Goal: Information Seeking & Learning: Learn about a topic

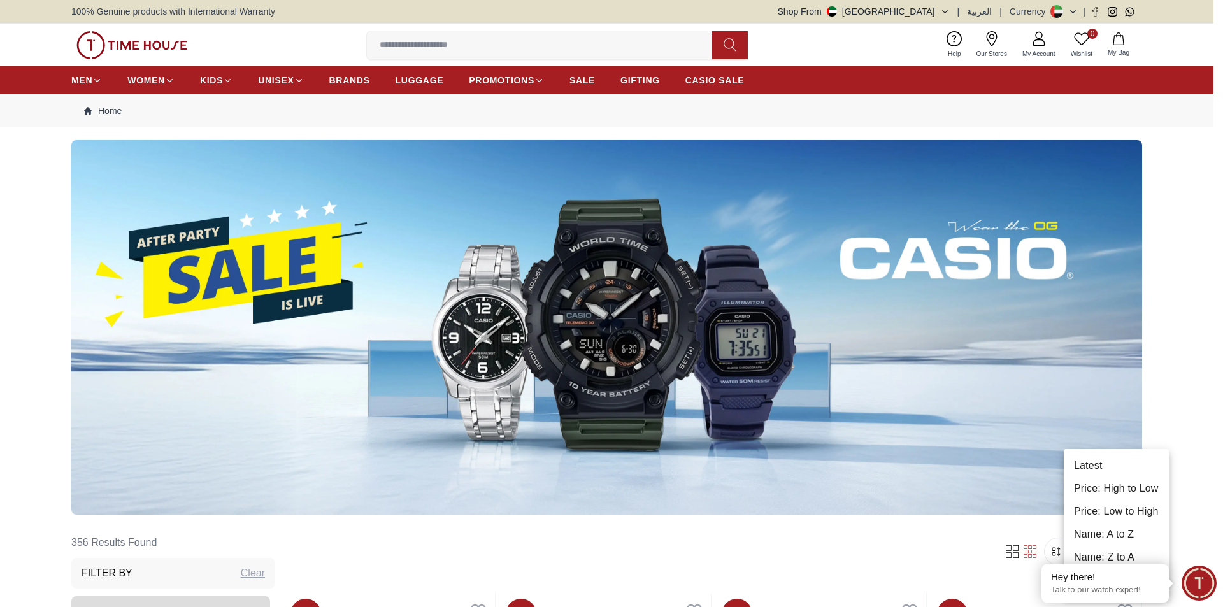
click at [1205, 321] on div at bounding box center [611, 303] width 1223 height 607
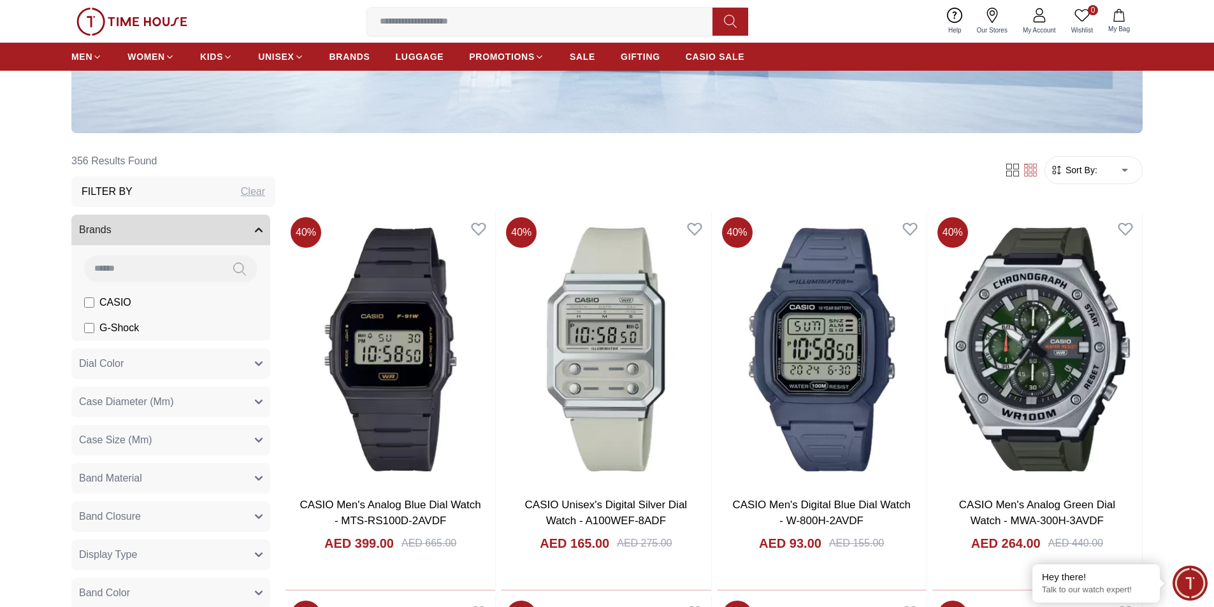
scroll to position [382, 0]
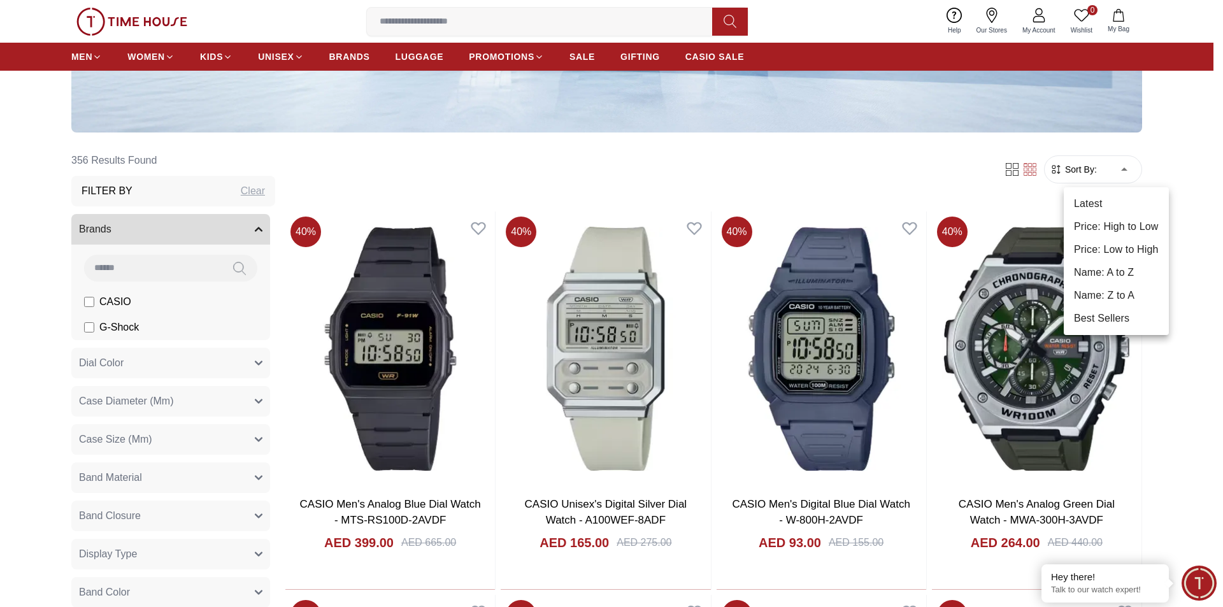
click at [1129, 226] on li "Price: High to Low" at bounding box center [1116, 226] width 105 height 23
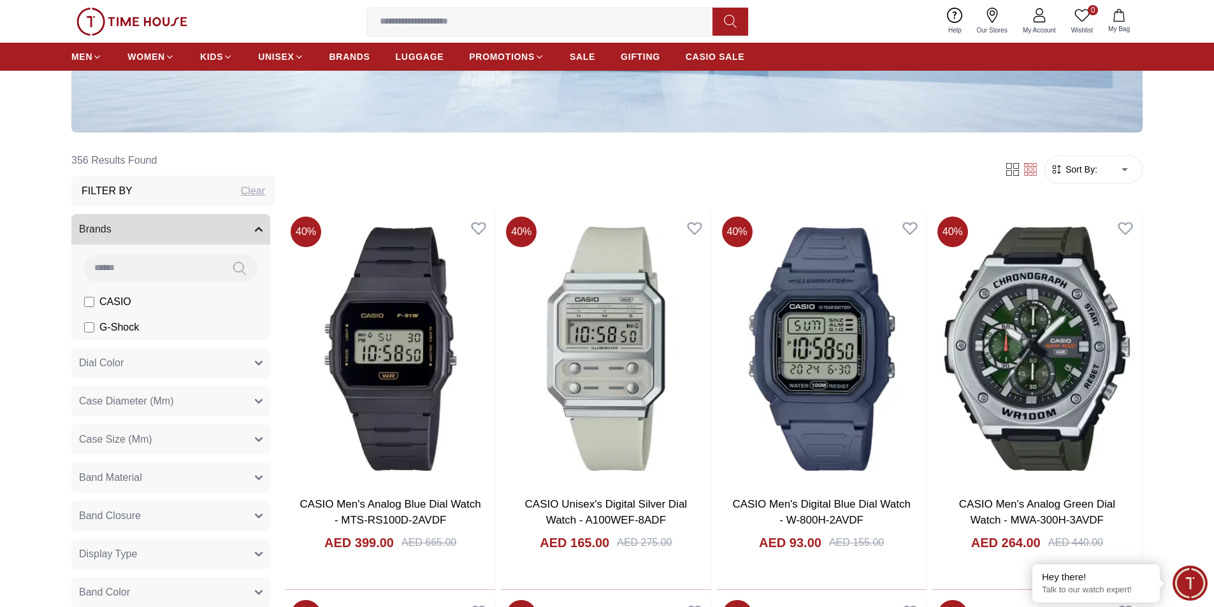
type input "*"
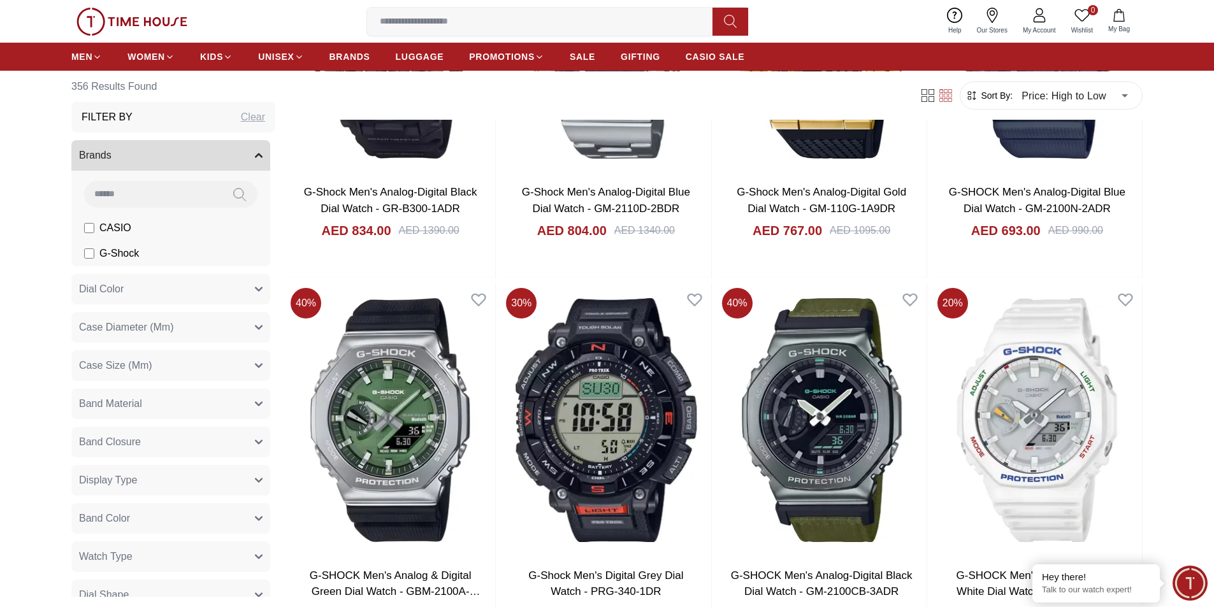
scroll to position [1848, 0]
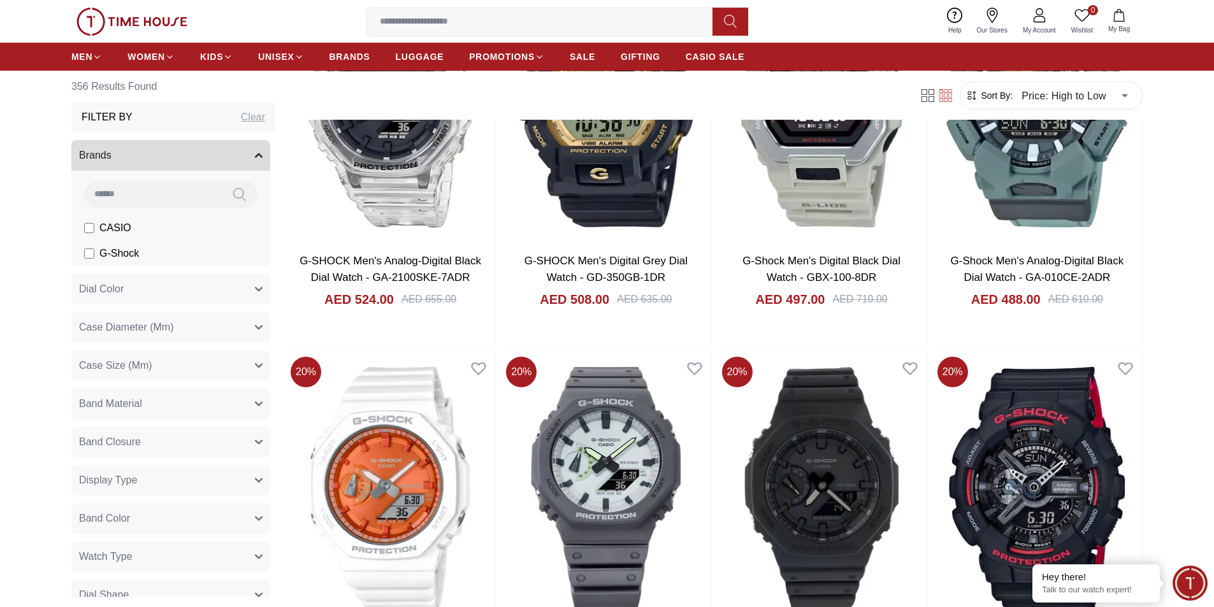
scroll to position [3760, 0]
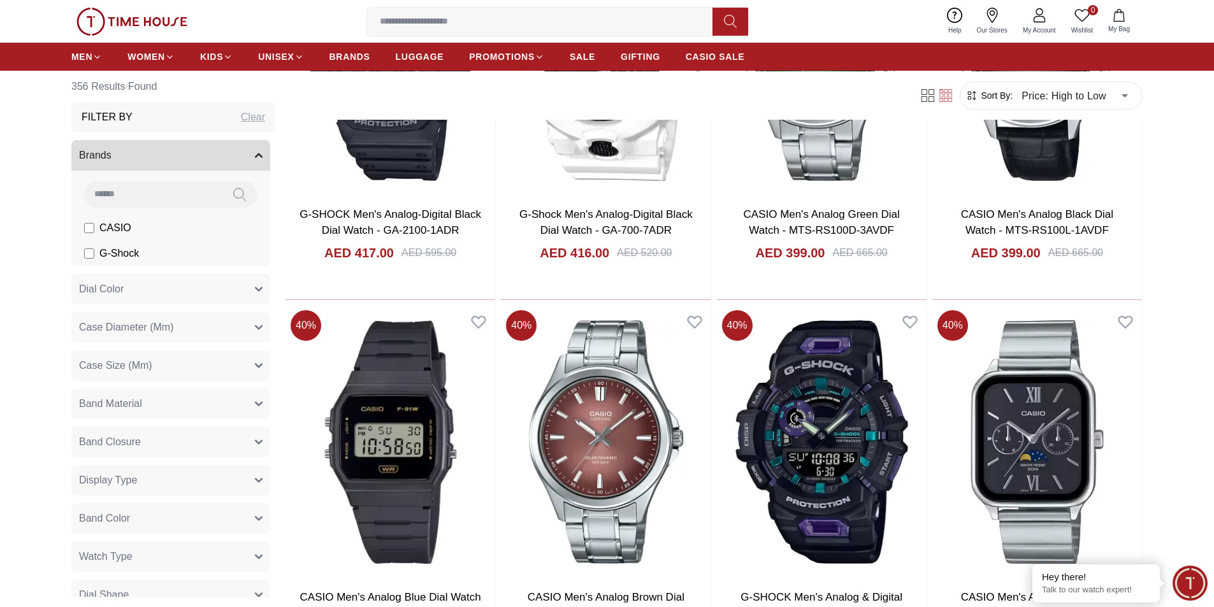
scroll to position [5671, 0]
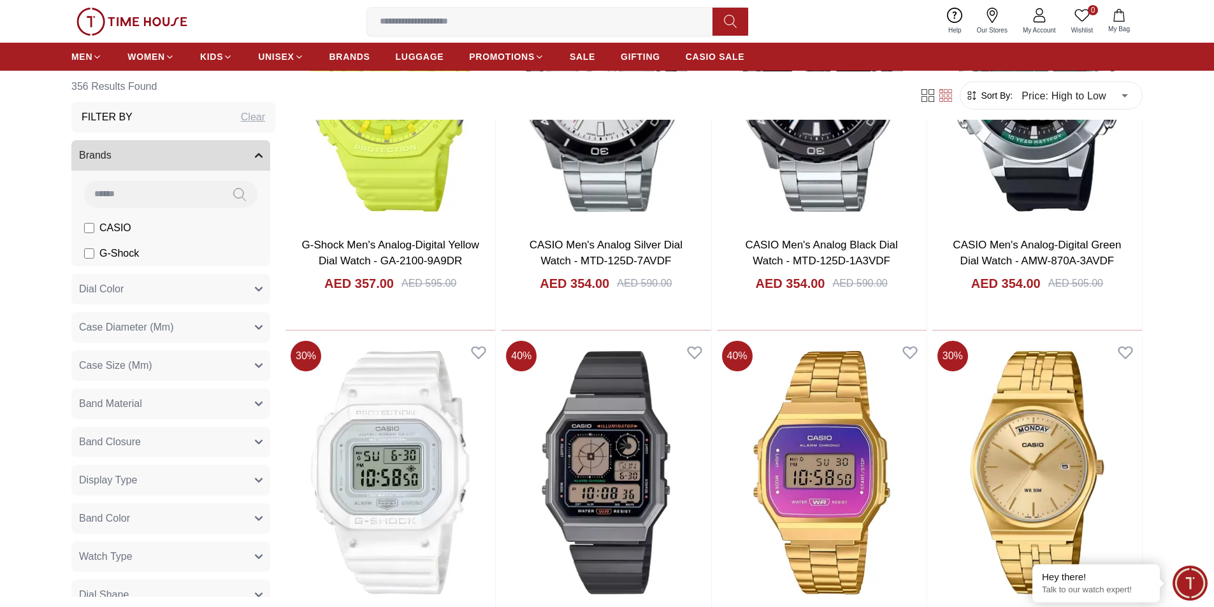
scroll to position [7710, 0]
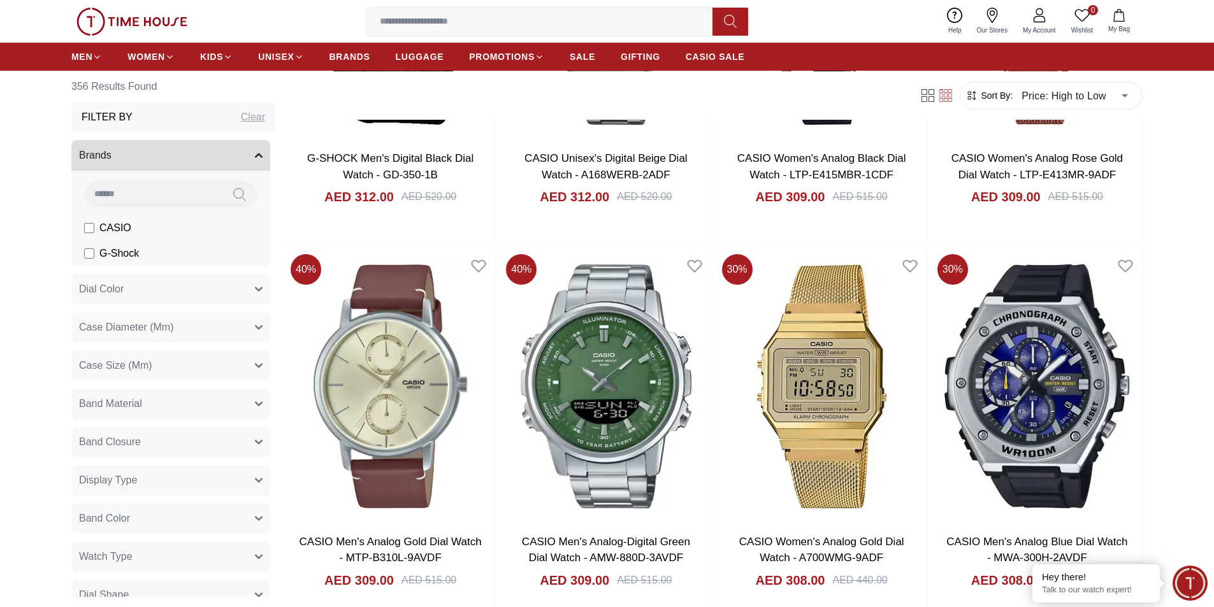
scroll to position [9622, 0]
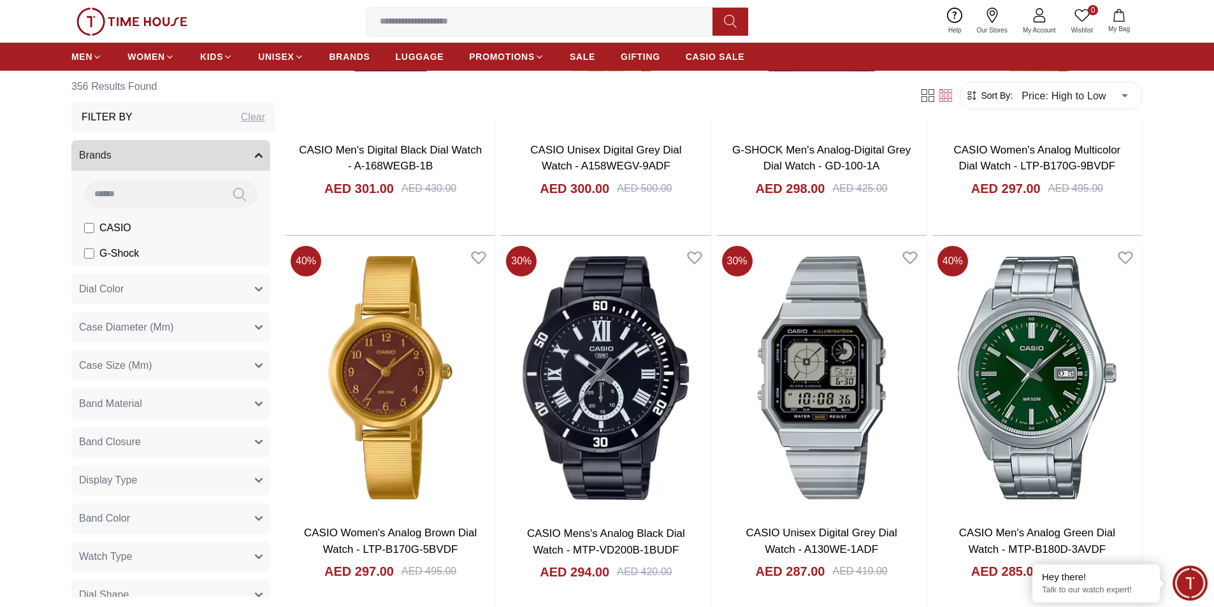
scroll to position [10705, 0]
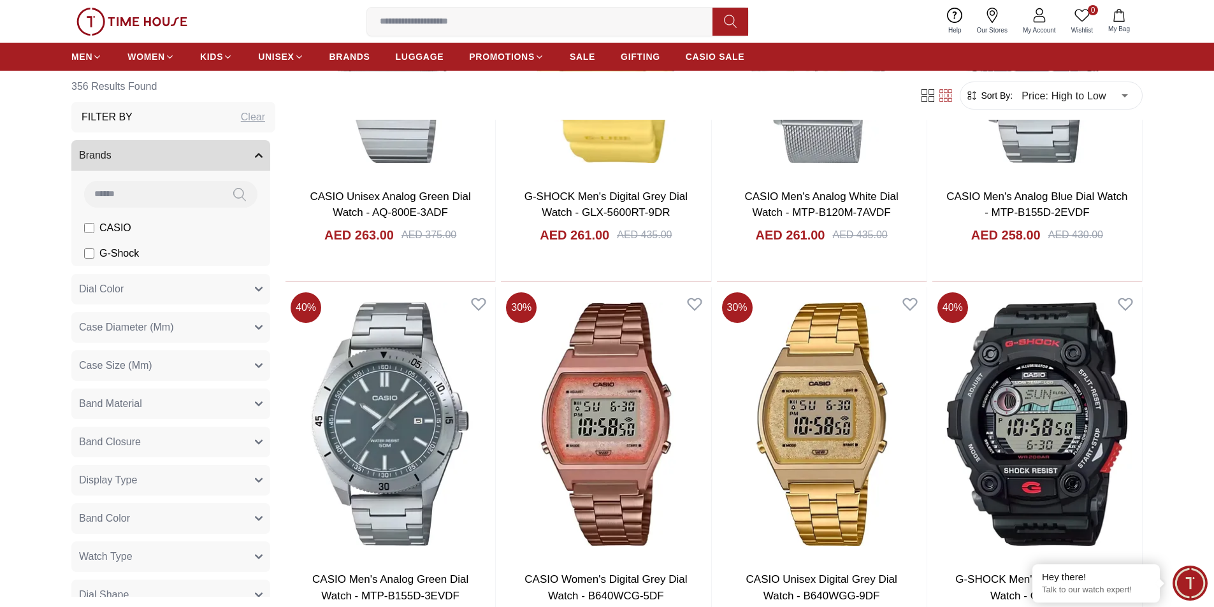
scroll to position [13446, 0]
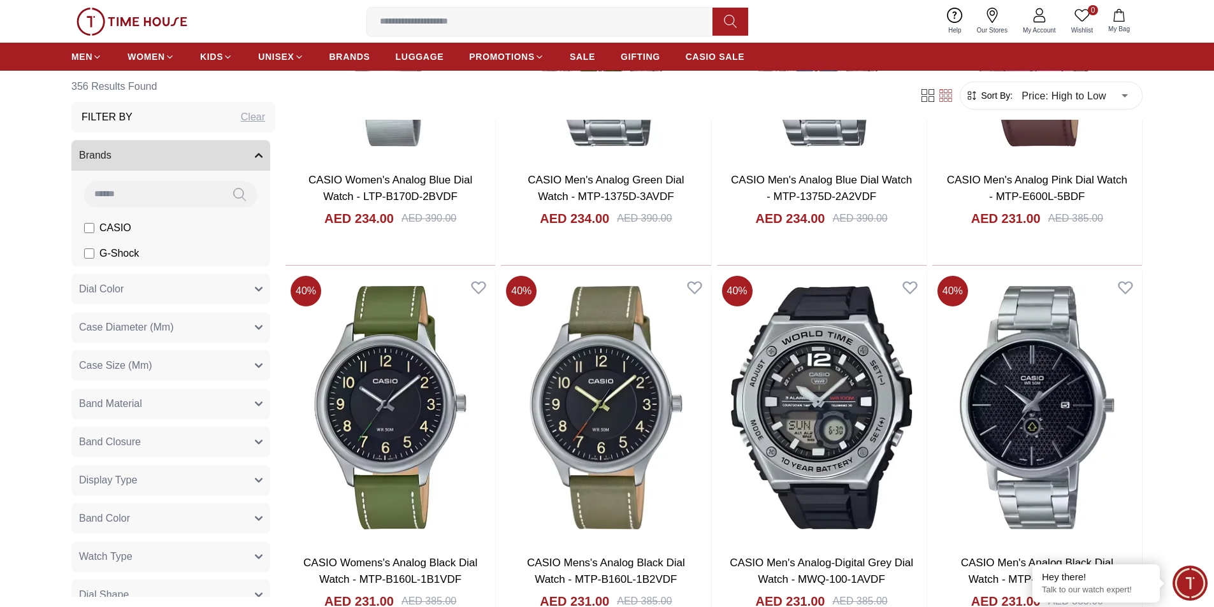
scroll to position [15612, 0]
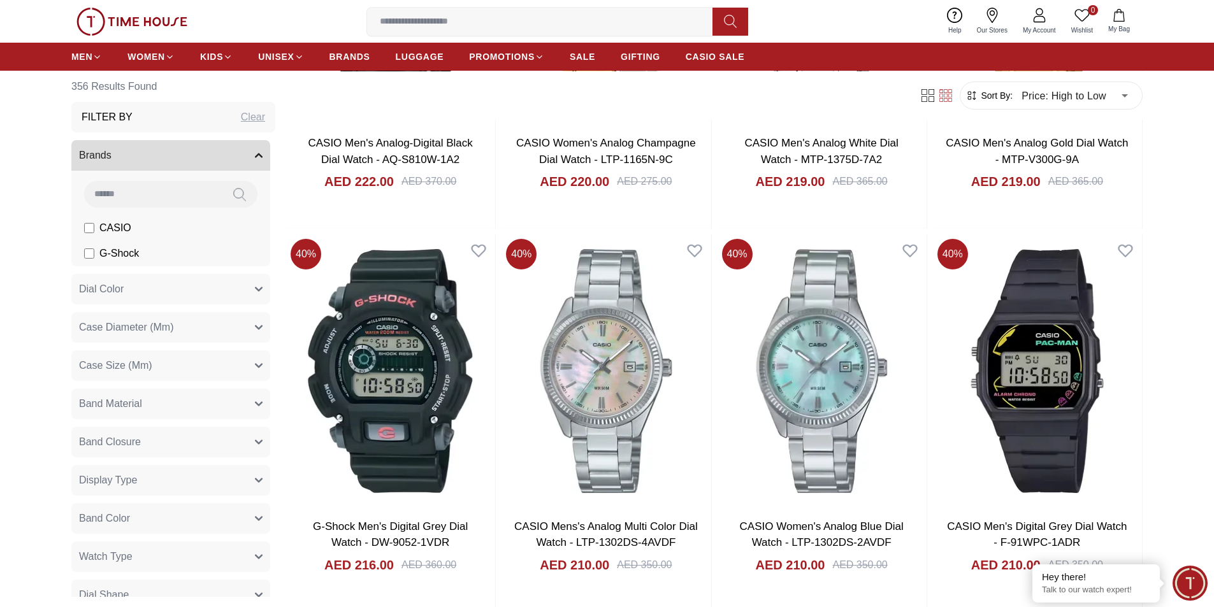
scroll to position [17269, 0]
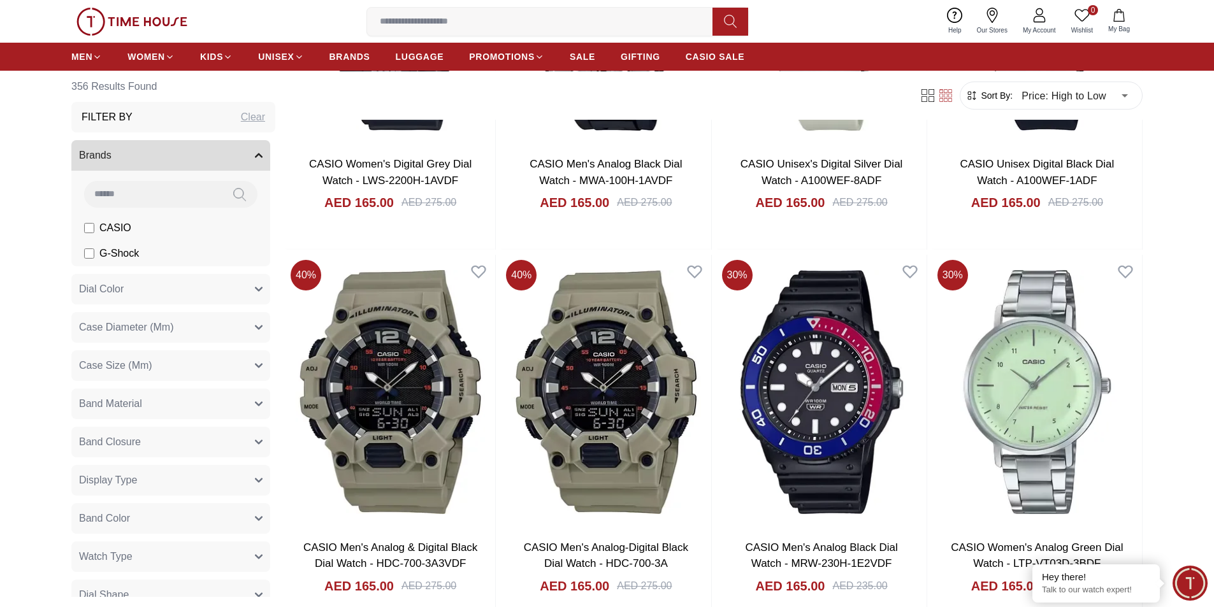
scroll to position [20710, 0]
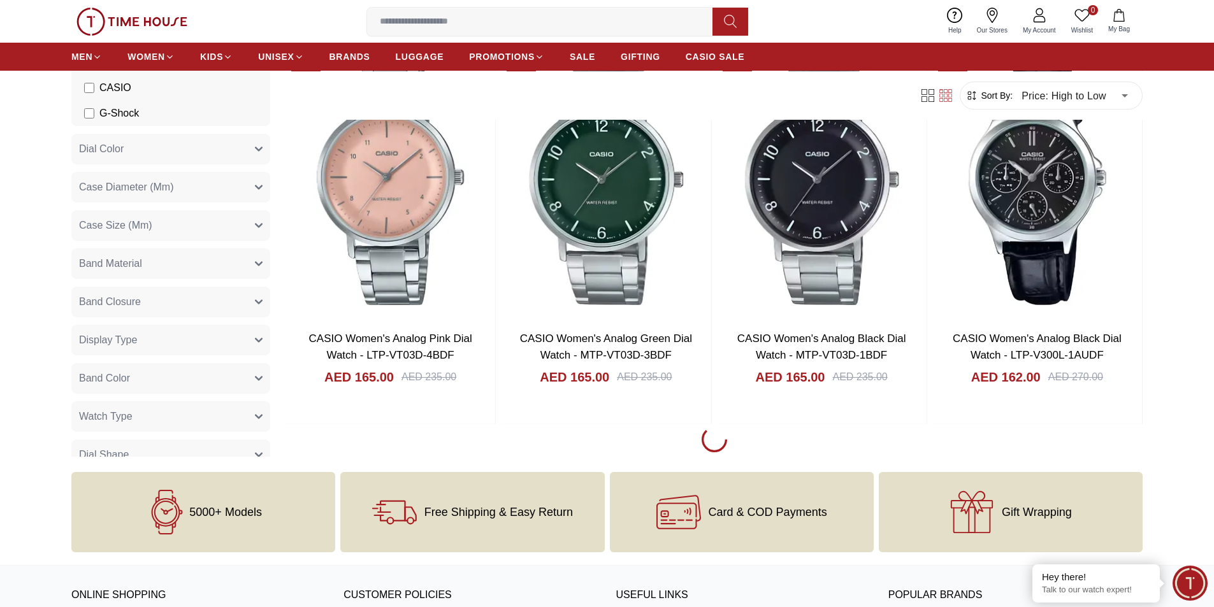
scroll to position [21347, 0]
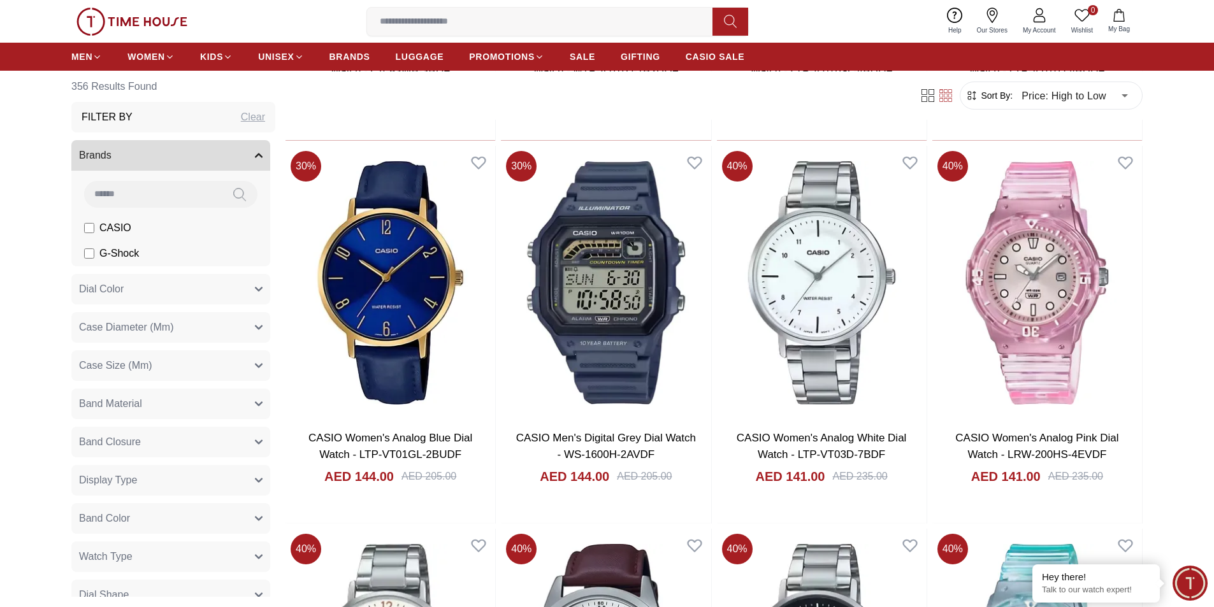
scroll to position [24533, 0]
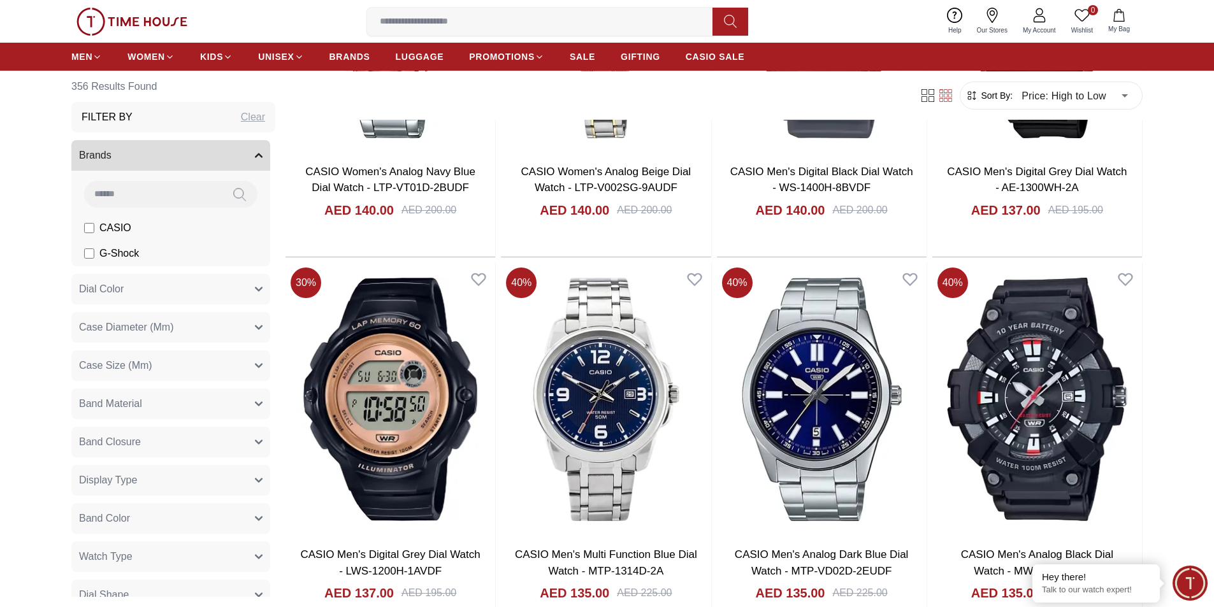
scroll to position [26063, 0]
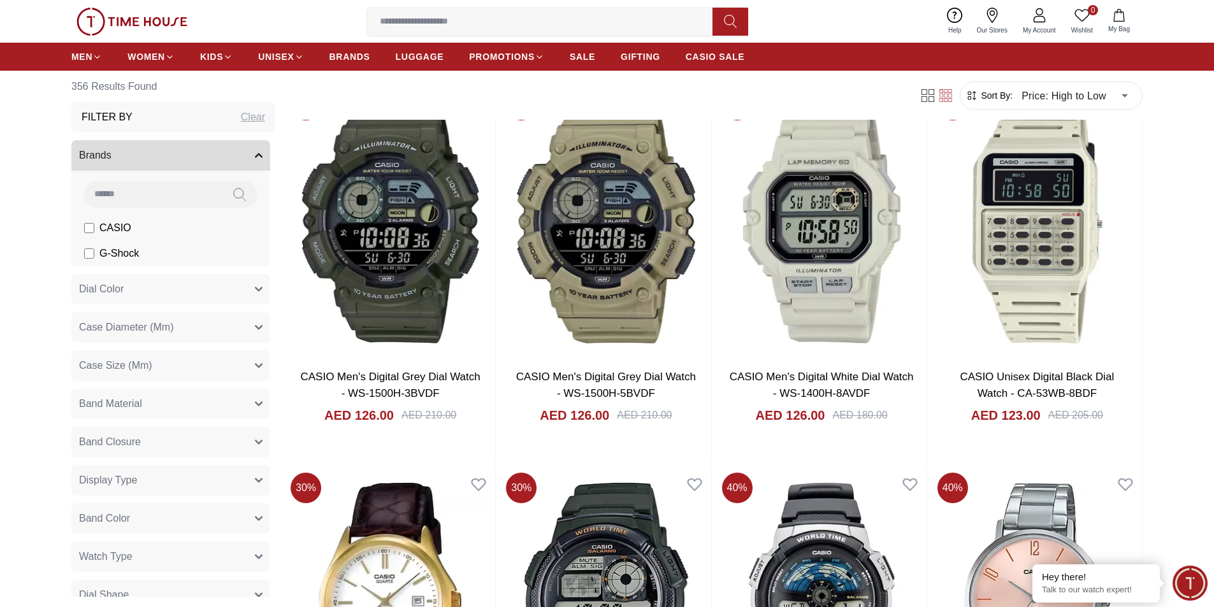
scroll to position [28293, 0]
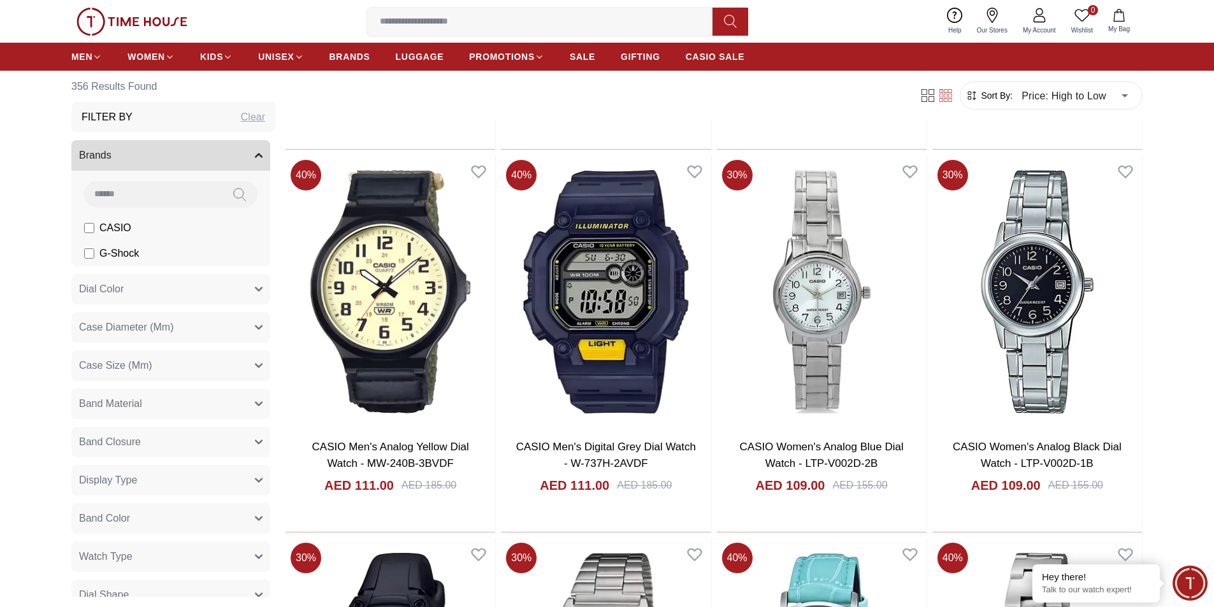
scroll to position [30641, 0]
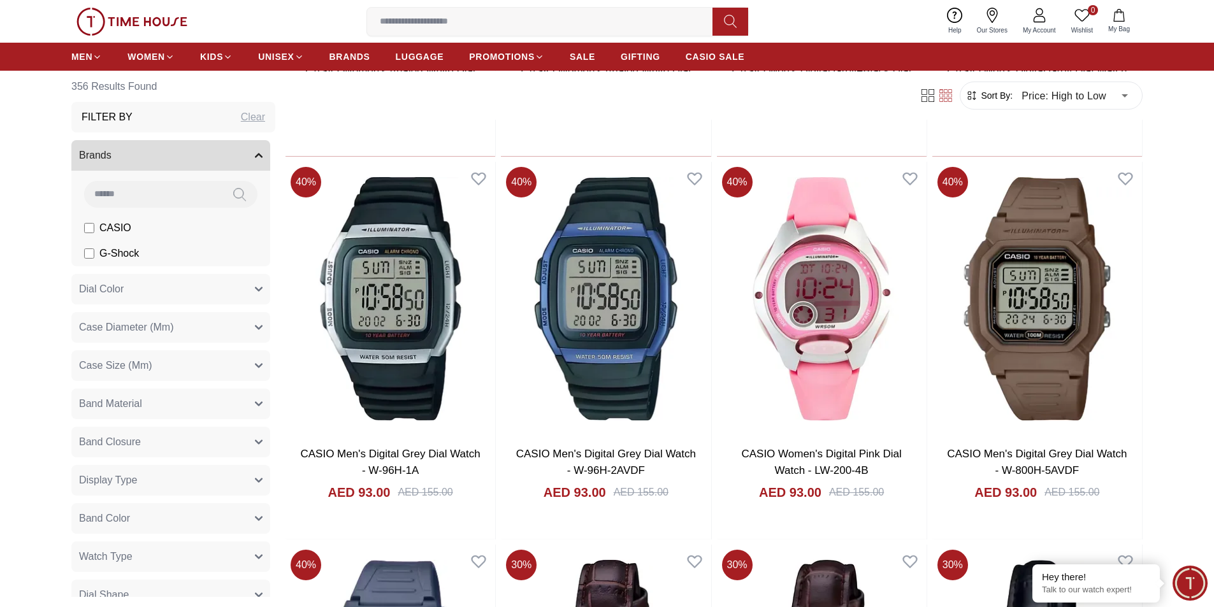
scroll to position [32551, 0]
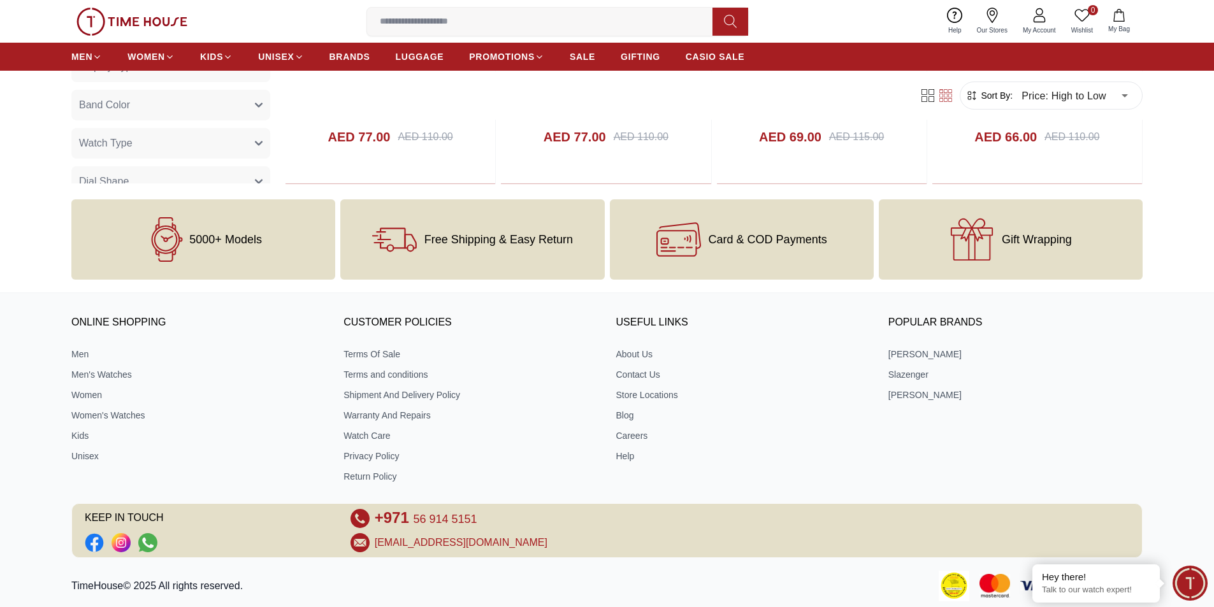
scroll to position [34538, 0]
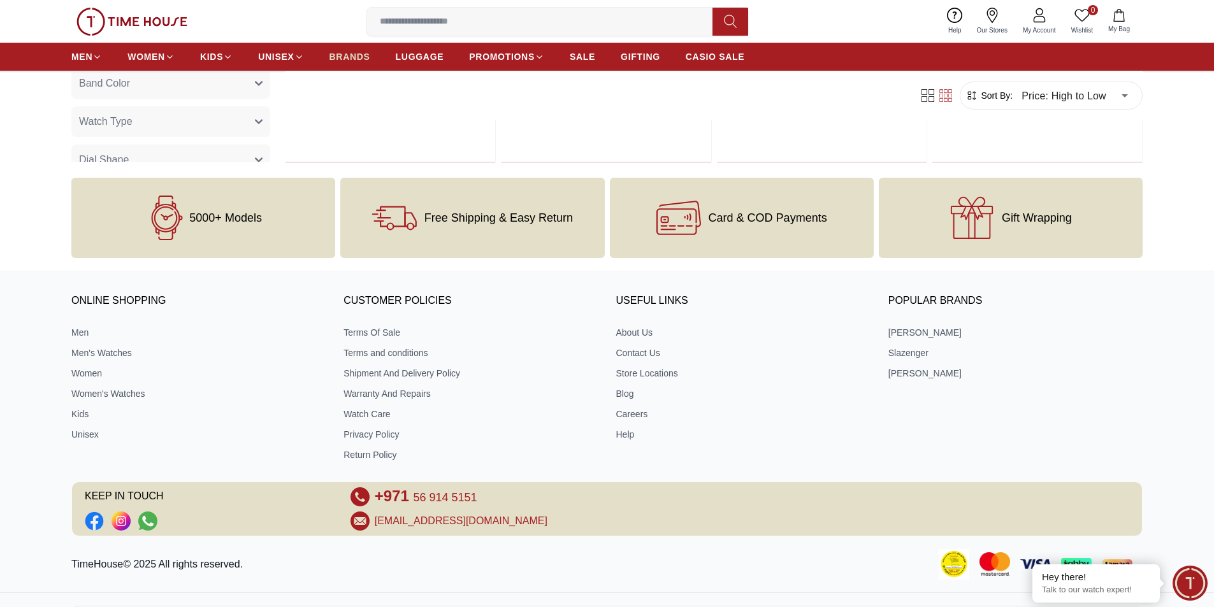
click at [343, 54] on span "BRANDS" at bounding box center [349, 56] width 41 height 13
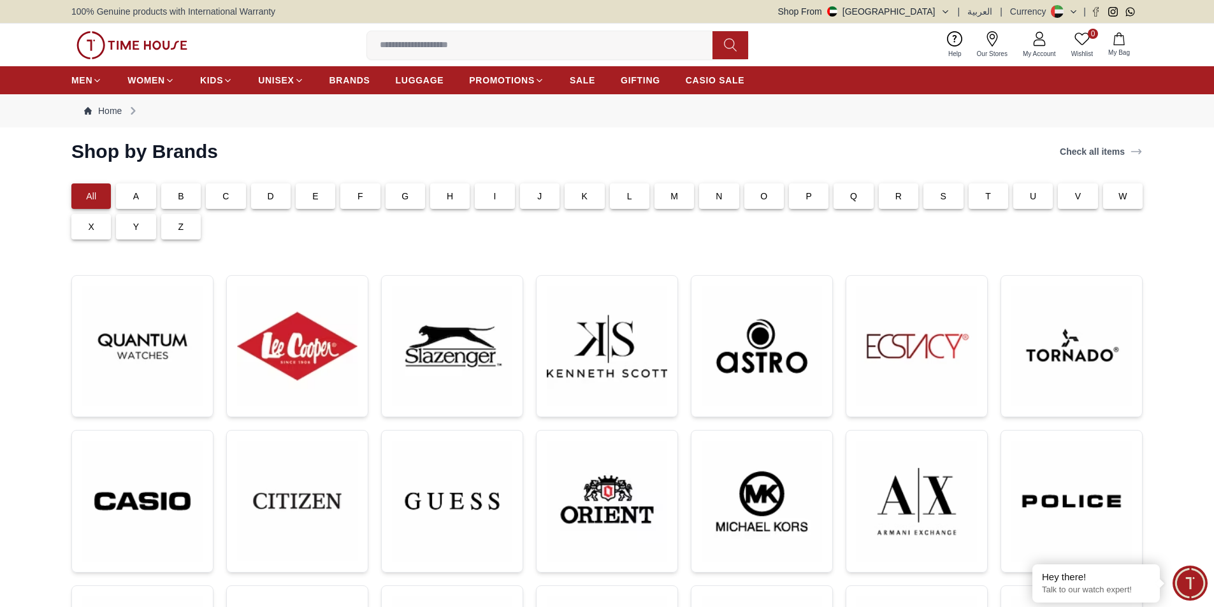
click at [925, 15] on button "Shop From [GEOGRAPHIC_DATA]" at bounding box center [864, 11] width 172 height 13
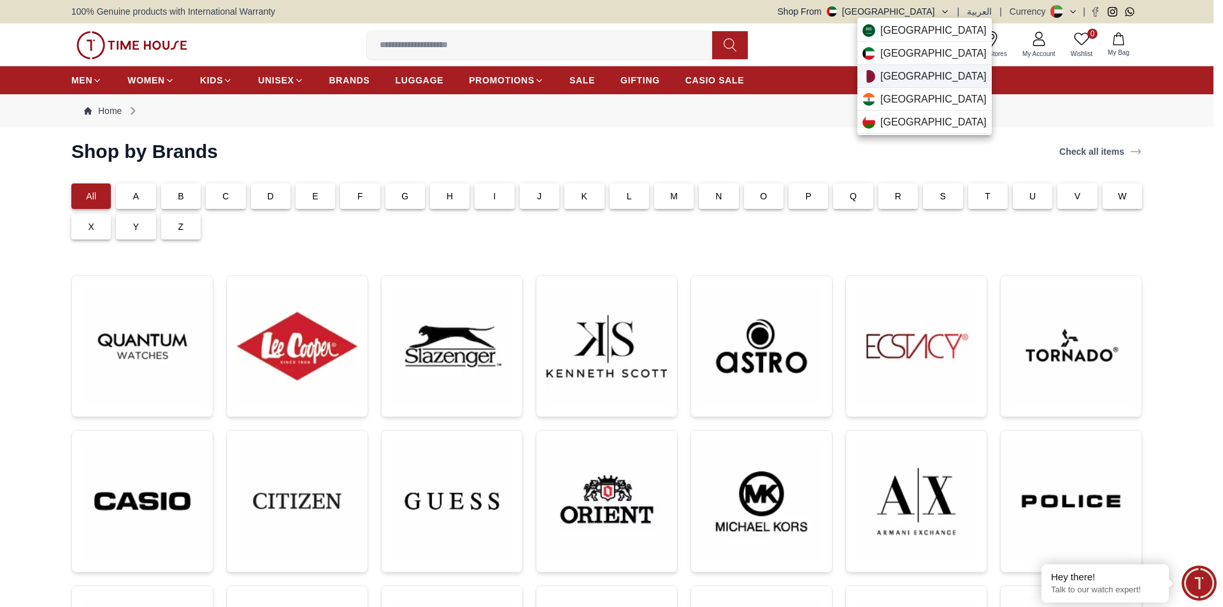
click at [900, 74] on span "[GEOGRAPHIC_DATA]" at bounding box center [934, 76] width 106 height 15
